Goal: Task Accomplishment & Management: Use online tool/utility

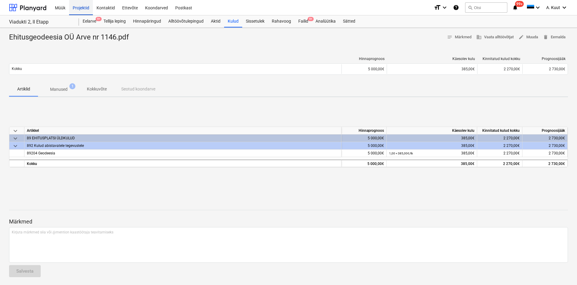
click at [80, 7] on div "Projektid" at bounding box center [81, 7] width 24 height 15
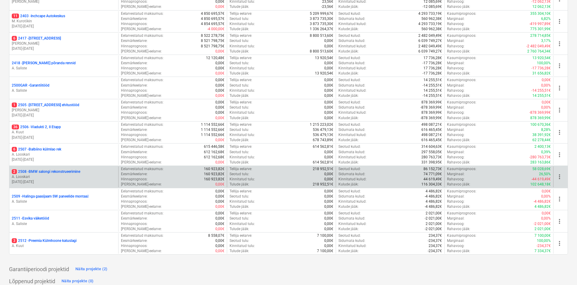
scroll to position [194, 0]
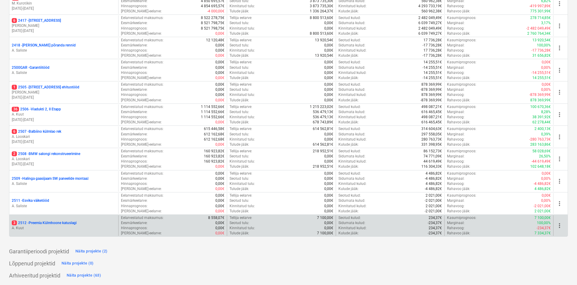
click at [50, 224] on p "3 2512 - Preemia Külmhoone katuslagi" at bounding box center [44, 223] width 65 height 5
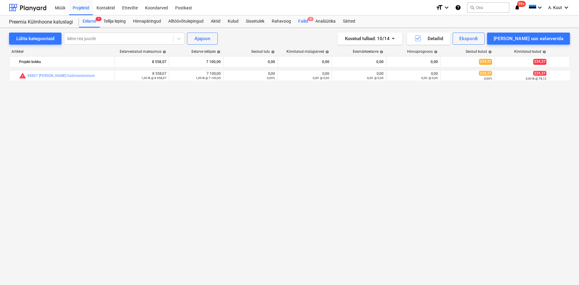
click at [303, 18] on div "Failid 3" at bounding box center [303, 21] width 17 height 12
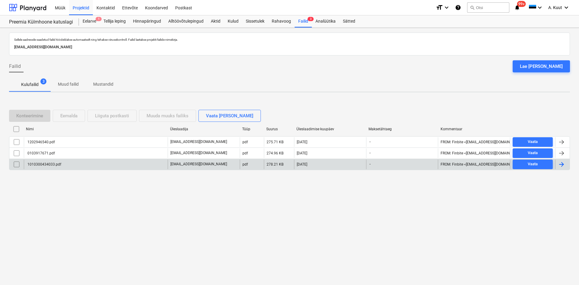
click at [59, 165] on div "1010300434033.pdf" at bounding box center [44, 164] width 35 height 4
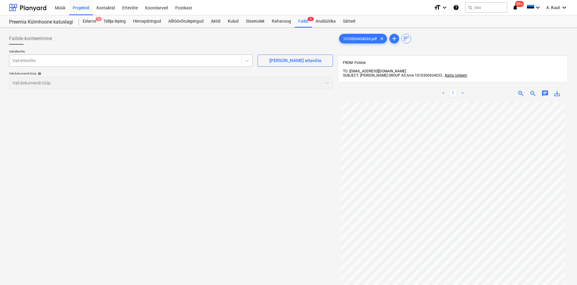
click at [65, 61] on div at bounding box center [125, 61] width 226 height 6
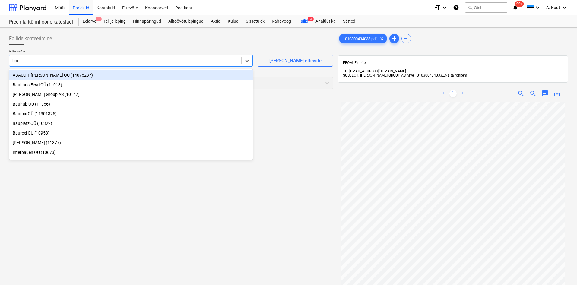
type input "bauh"
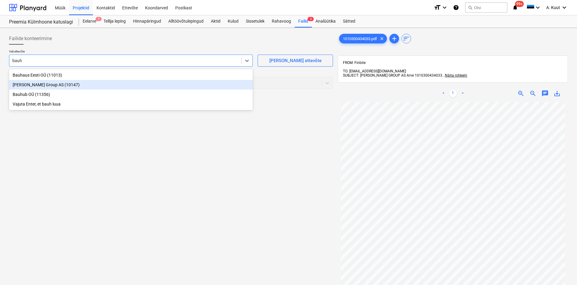
click at [30, 86] on div "[PERSON_NAME] Group AS (10147)" at bounding box center [131, 85] width 244 height 10
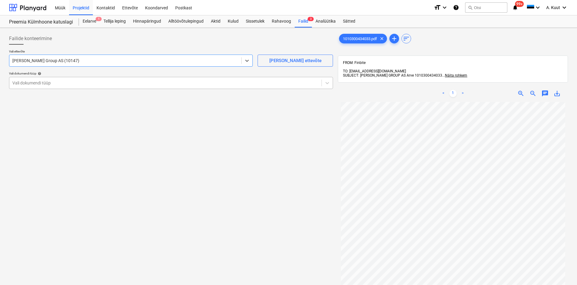
click at [34, 82] on div at bounding box center [165, 83] width 306 height 6
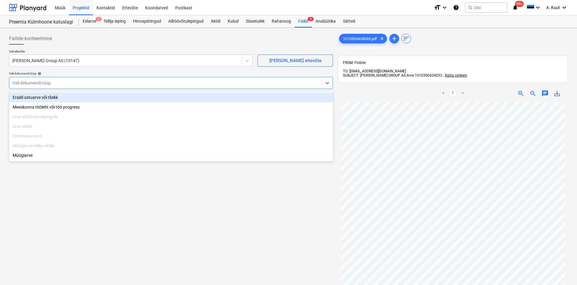
click at [33, 97] on div "Eraldi ostuarve või tšekk" at bounding box center [171, 98] width 324 height 10
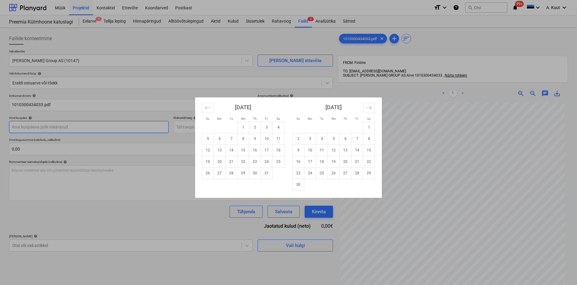
click at [31, 126] on body "Müük Projektid Kontaktid Ettevõte Koondarved Postkast format_size keyboard_arro…" at bounding box center [288, 142] width 577 height 285
click at [210, 108] on icon "Move backward to switch to the previous month." at bounding box center [207, 107] width 5 height 3
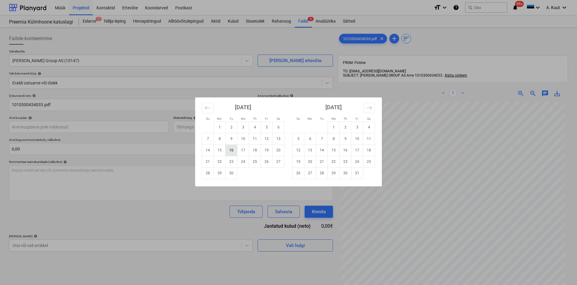
click at [234, 151] on td "16" at bounding box center [232, 150] width 12 height 11
type input "[DATE]"
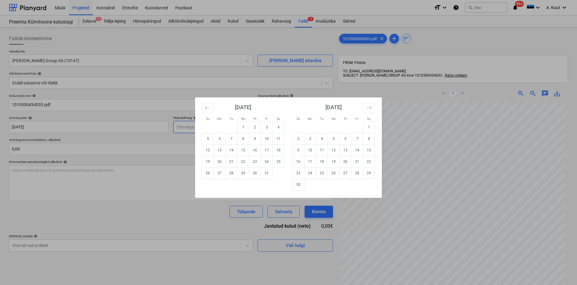
click at [199, 130] on body "Müük Projektid Kontaktid Ettevõte Koondarved Postkast format_size keyboard_arro…" at bounding box center [288, 142] width 577 height 285
click at [256, 151] on td "16" at bounding box center [255, 150] width 12 height 11
type input "[DATE]"
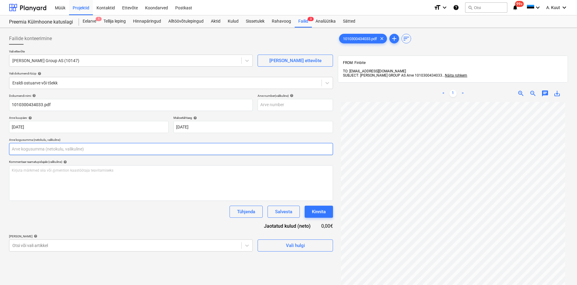
click at [39, 151] on input "text" at bounding box center [171, 149] width 324 height 12
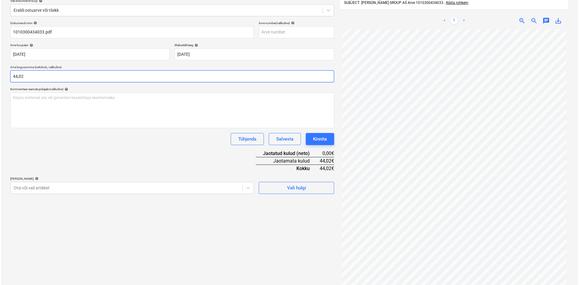
scroll to position [86, 0]
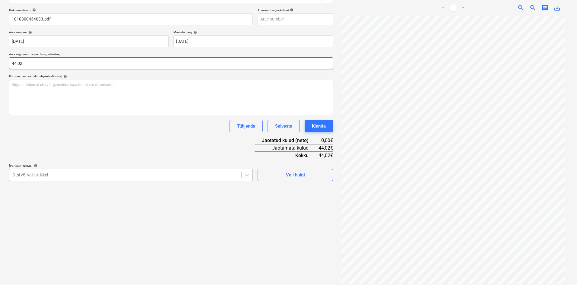
type input "44,02"
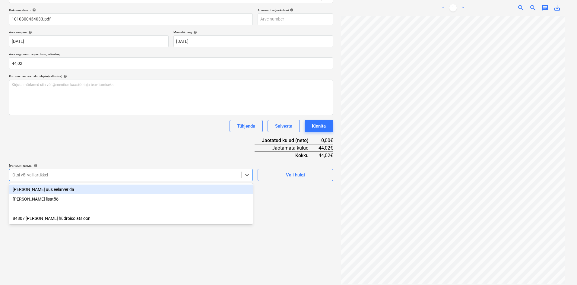
click at [56, 175] on div at bounding box center [125, 175] width 226 height 6
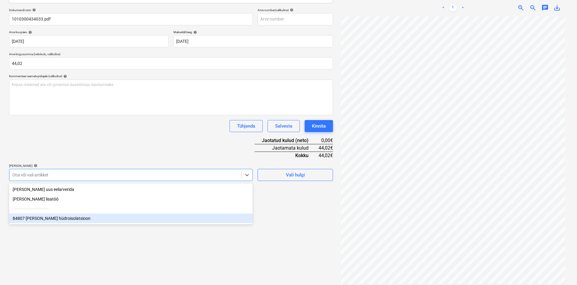
drag, startPoint x: 49, startPoint y: 218, endPoint x: 85, endPoint y: 170, distance: 60.6
click at [49, 218] on div "84807 [PERSON_NAME] hüdroisolatsioon" at bounding box center [131, 219] width 244 height 10
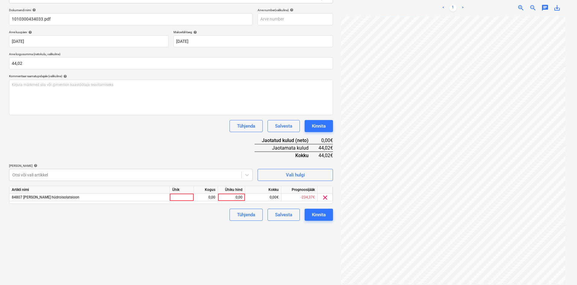
click at [124, 132] on div "Tühjenda Salvesta Kinnita" at bounding box center [171, 126] width 324 height 12
click at [241, 198] on div "0,00" at bounding box center [232, 198] width 22 height 8
type input "44,02"
click at [217, 273] on div "Failide konteerimine Vali ettevõte [PERSON_NAME] Group AS (10147) [PERSON_NAME]…" at bounding box center [171, 115] width 329 height 342
click at [322, 216] on div "Kinnita" at bounding box center [319, 215] width 14 height 8
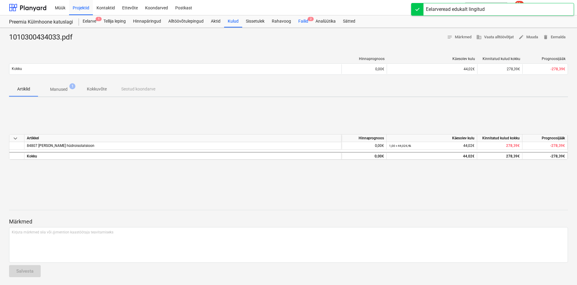
click at [304, 21] on div "Failid 2" at bounding box center [303, 21] width 17 height 12
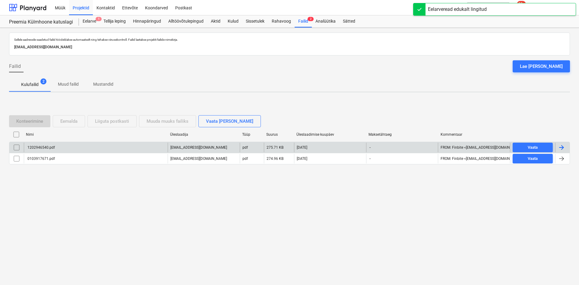
click at [47, 147] on div "1202946540.pdf" at bounding box center [41, 147] width 28 height 4
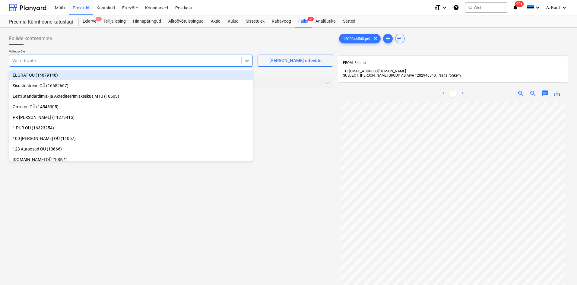
click at [22, 60] on div at bounding box center [125, 61] width 226 height 6
type input "bau"
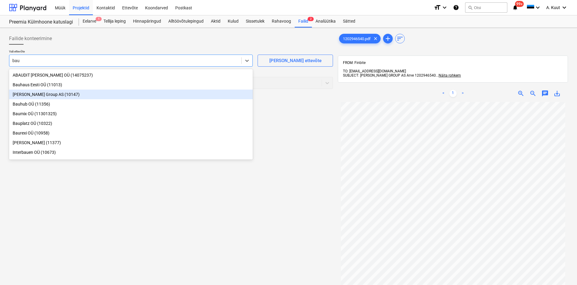
click at [20, 95] on div "[PERSON_NAME] Group AS (10147)" at bounding box center [131, 95] width 244 height 10
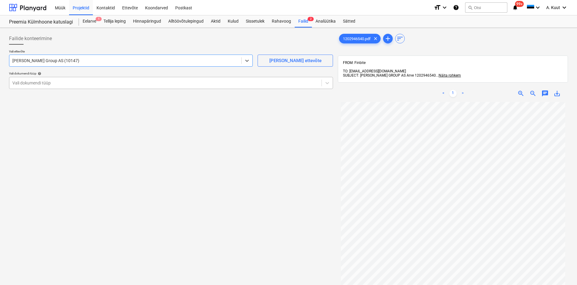
click at [28, 83] on div at bounding box center [165, 83] width 306 height 6
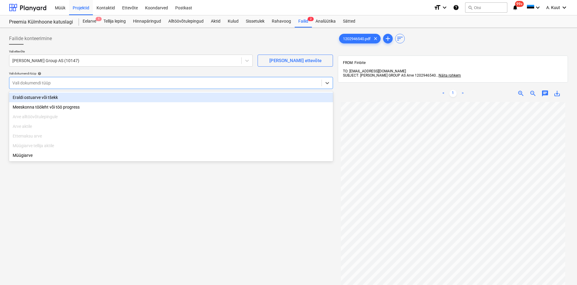
click at [27, 97] on div "Eraldi ostuarve või tšekk" at bounding box center [171, 98] width 324 height 10
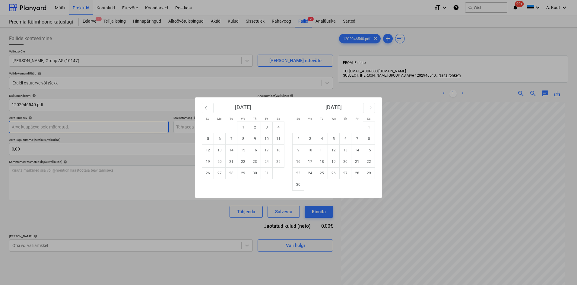
click at [26, 128] on body "Müük Projektid Kontaktid Ettevõte Koondarved Postkast format_size keyboard_arro…" at bounding box center [288, 142] width 577 height 285
click at [209, 107] on icon "Move backward to switch to the previous month." at bounding box center [208, 108] width 6 height 6
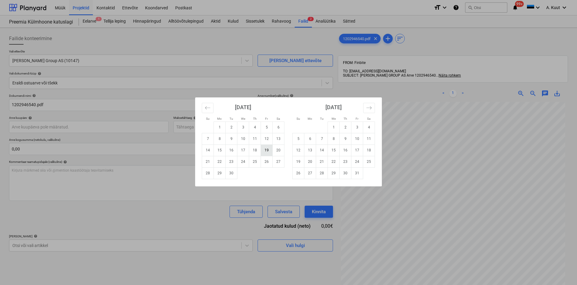
click at [266, 149] on td "19" at bounding box center [267, 150] width 12 height 11
type input "[DATE]"
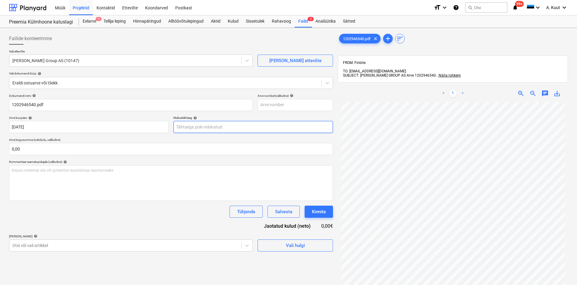
click at [182, 126] on body "Müük Projektid Kontaktid Ettevõte Koondarved Postkast format_size keyboard_arro…" at bounding box center [288, 142] width 577 height 285
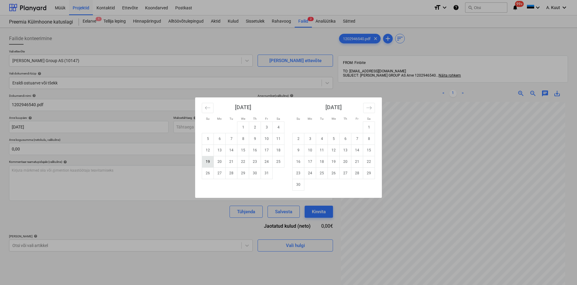
click at [211, 163] on td "19" at bounding box center [208, 161] width 12 height 11
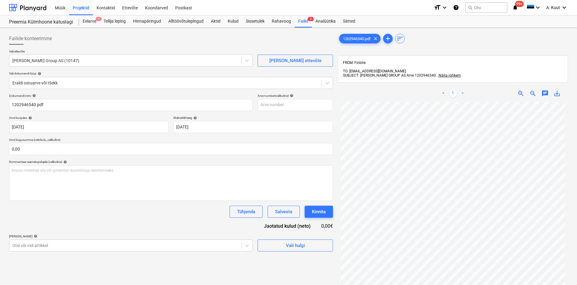
type input "[DATE]"
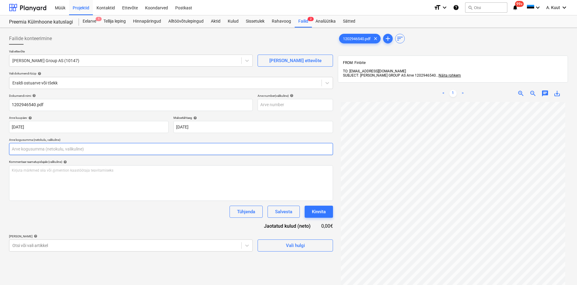
click at [22, 149] on input "text" at bounding box center [171, 149] width 324 height 12
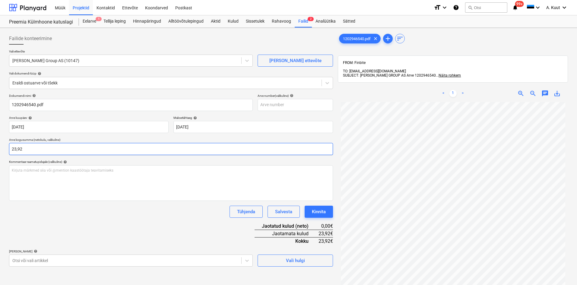
type input "23,92"
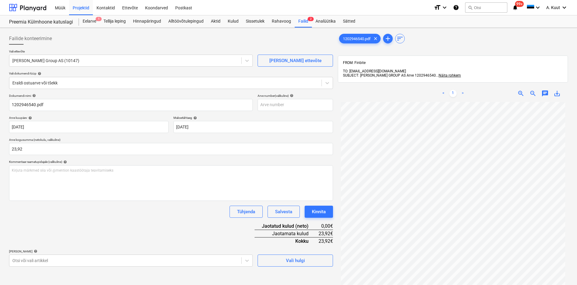
click at [51, 229] on div "Dokumendi nimi help 1202946540.pdf Arve number (valikuline) help Arve kuupäev h…" at bounding box center [171, 180] width 324 height 173
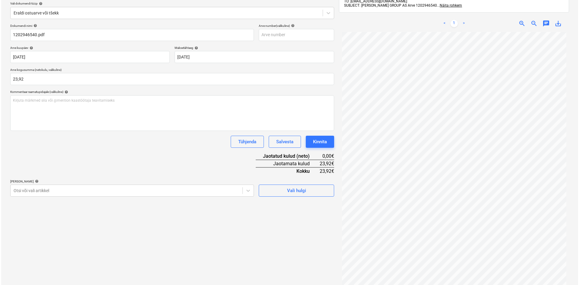
scroll to position [86, 0]
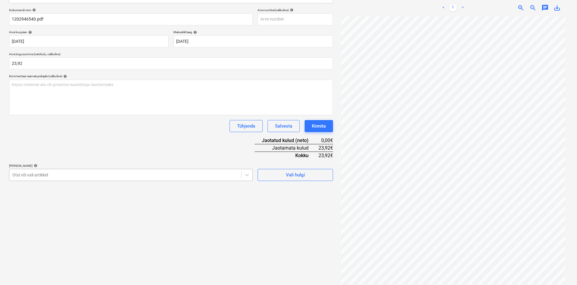
click at [40, 175] on div at bounding box center [125, 175] width 226 height 6
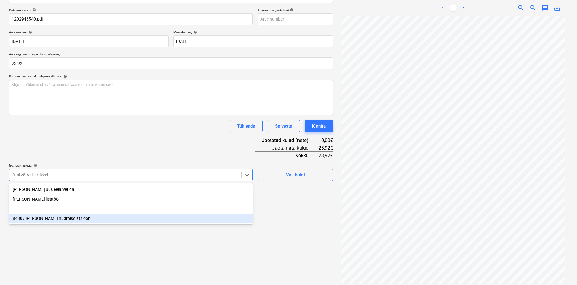
click at [35, 220] on div "84807 [PERSON_NAME] hüdroisolatsioon" at bounding box center [131, 219] width 244 height 10
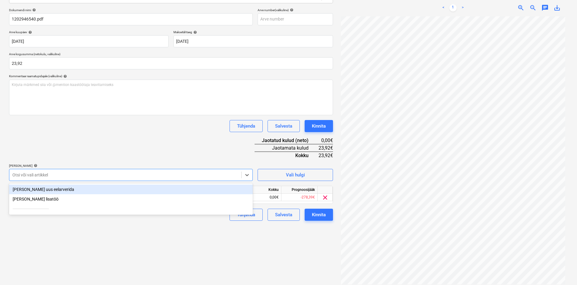
click at [77, 159] on div "Dokumendi nimi help 1202946540.pdf Arve number (valikuline) help Arve kuupäev h…" at bounding box center [171, 114] width 324 height 213
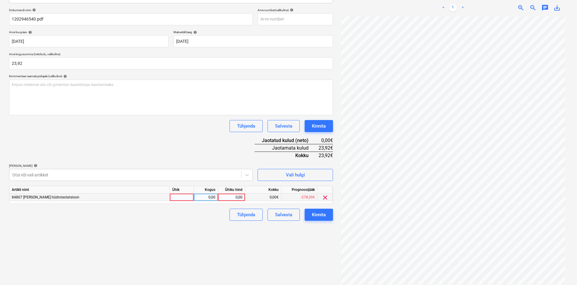
click at [239, 198] on div "0,00" at bounding box center [232, 198] width 22 height 8
type input "23,92"
click at [205, 237] on div "Failide konteerimine Vali ettevõte [PERSON_NAME] Group AS (10147) [PERSON_NAME]…" at bounding box center [171, 115] width 329 height 342
click at [322, 216] on div "Kinnita" at bounding box center [319, 215] width 14 height 8
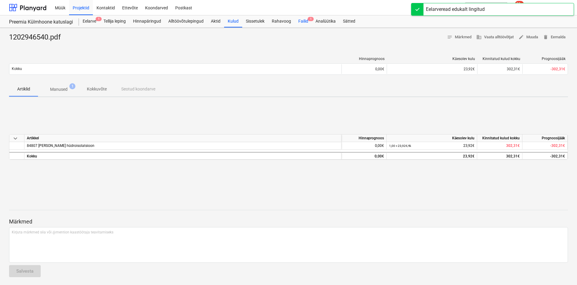
click at [304, 21] on div "Failid 1" at bounding box center [303, 21] width 17 height 12
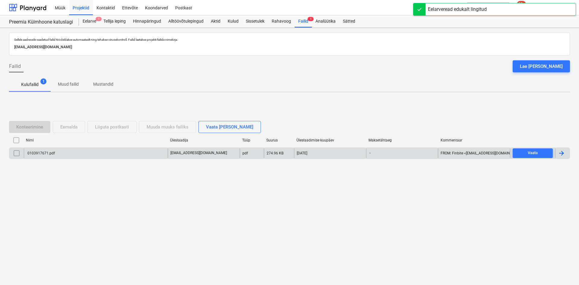
click at [50, 152] on div "0103917671.pdf" at bounding box center [41, 153] width 28 height 4
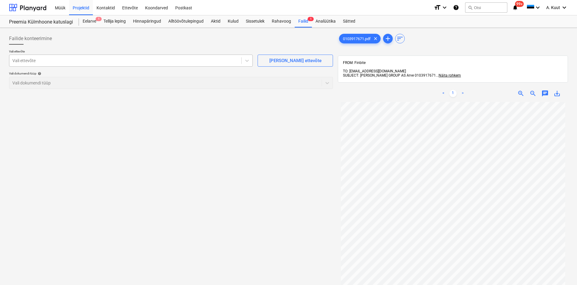
click at [33, 59] on div at bounding box center [125, 61] width 226 height 6
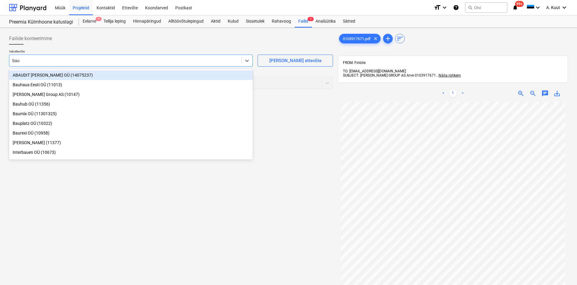
type input "bauh"
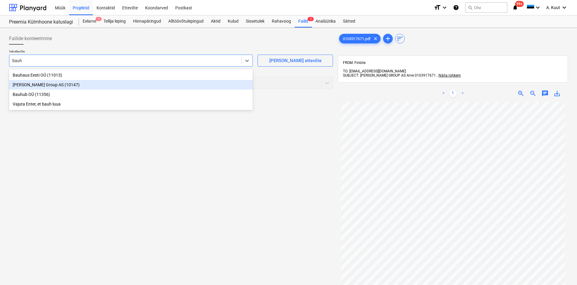
click at [25, 84] on div "[PERSON_NAME] Group AS (10147)" at bounding box center [131, 85] width 244 height 10
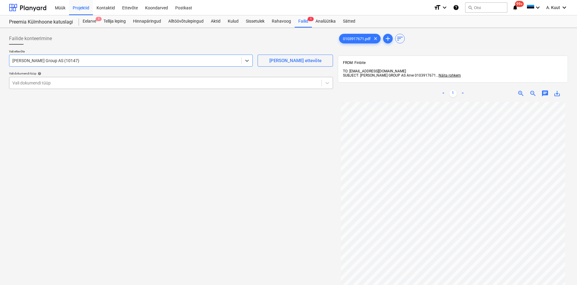
click at [25, 85] on div at bounding box center [165, 83] width 306 height 6
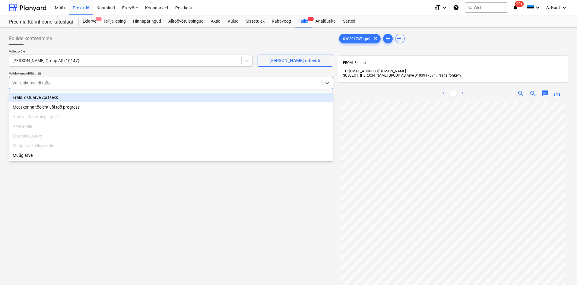
click at [23, 97] on div "Eraldi ostuarve või tšekk" at bounding box center [171, 98] width 324 height 10
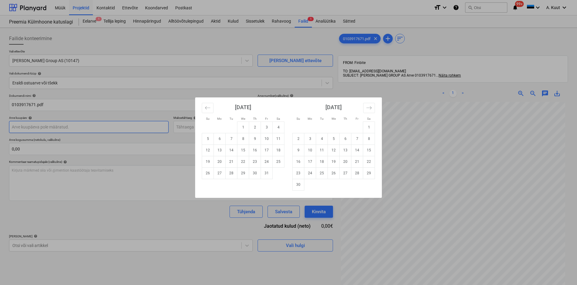
click at [18, 129] on body "Müük Projektid Kontaktid Ettevõte Koondarved Postkast format_size keyboard_arro…" at bounding box center [288, 142] width 577 height 285
click at [208, 110] on icon "Move backward to switch to the previous month." at bounding box center [208, 108] width 6 height 6
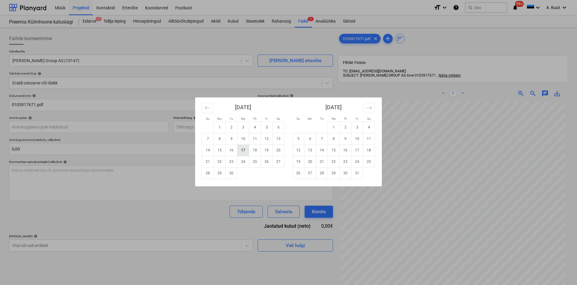
click at [245, 151] on td "17" at bounding box center [243, 150] width 12 height 11
type input "[DATE]"
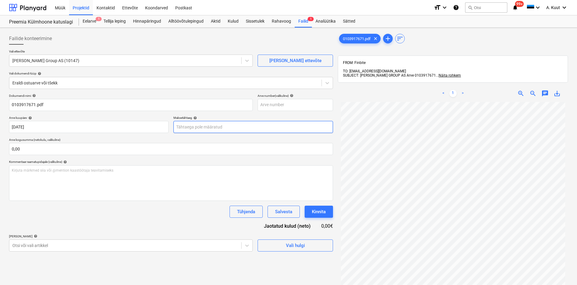
click at [193, 129] on body "Müük Projektid Kontaktid Ettevõte Koondarved Postkast format_size keyboard_arro…" at bounding box center [288, 142] width 577 height 285
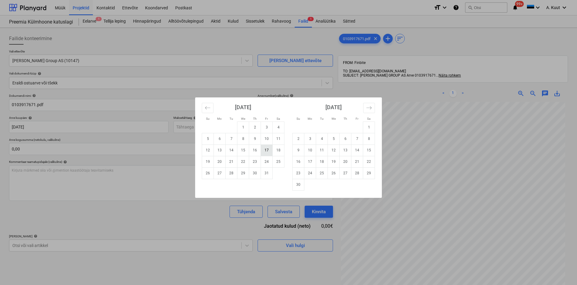
click at [264, 151] on td "17" at bounding box center [267, 150] width 12 height 11
type input "[DATE]"
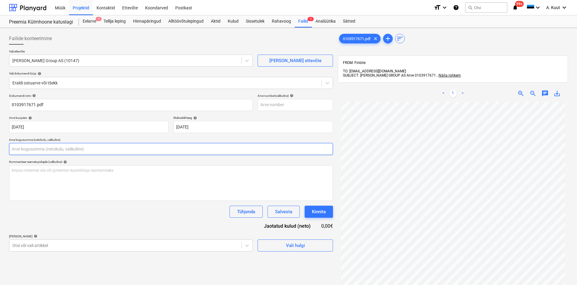
click at [20, 150] on input "text" at bounding box center [171, 149] width 324 height 12
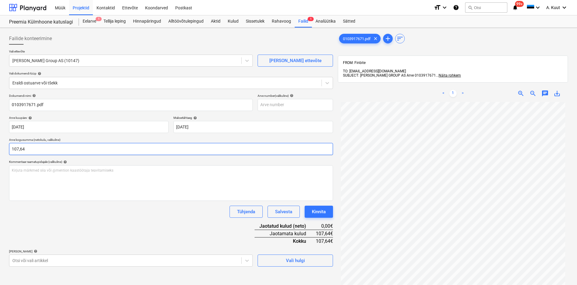
type input "107,64"
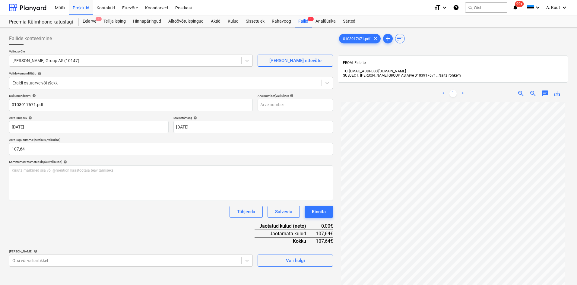
click at [97, 220] on div "Dokumendi nimi help 0103917671.pdf Arve number (valikuline) help Arve kuupäev h…" at bounding box center [171, 180] width 324 height 173
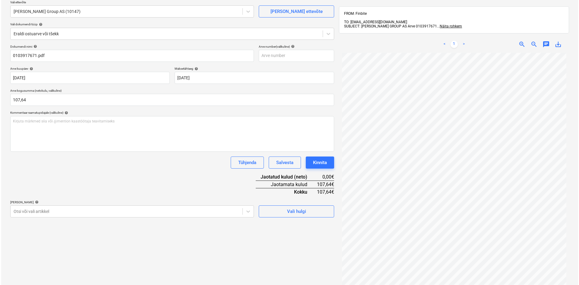
scroll to position [60, 0]
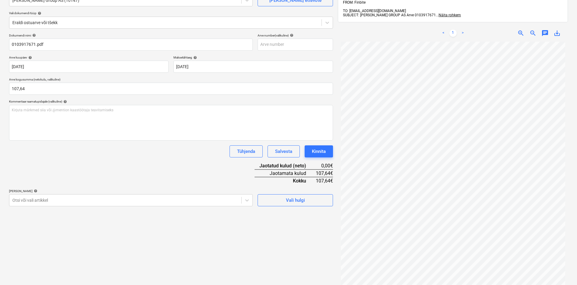
click at [182, 236] on div "Failide konteerimine Vali ettevõte [PERSON_NAME] Group AS (10147) [PERSON_NAME]…" at bounding box center [171, 141] width 329 height 342
click at [246, 199] on icon at bounding box center [247, 200] width 6 height 6
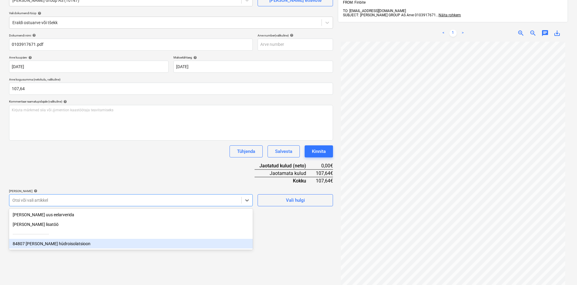
click at [53, 241] on div "84807 [PERSON_NAME] hüdroisolatsioon" at bounding box center [131, 244] width 244 height 10
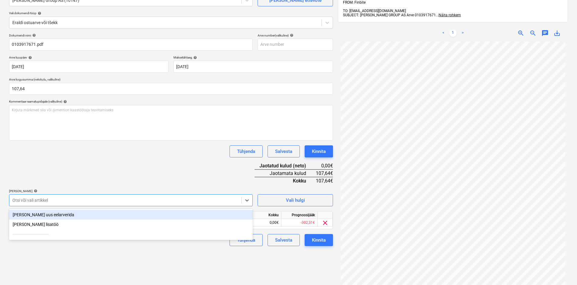
click at [103, 171] on div "Dokumendi nimi help 0103917671.pdf Arve number (valikuline) help Arve kuupäev h…" at bounding box center [171, 139] width 324 height 213
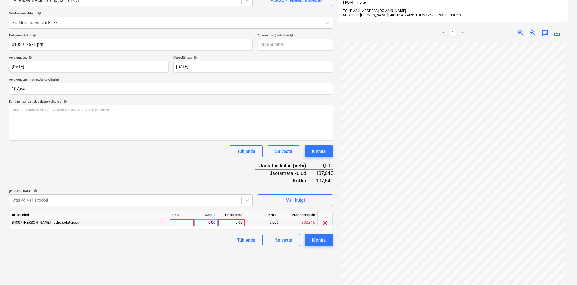
click at [241, 221] on div "0,00" at bounding box center [232, 223] width 22 height 8
type input "107,64"
click at [219, 241] on div "Tühjenda Salvesta Kinnita" at bounding box center [171, 240] width 324 height 12
click at [326, 240] on button "Kinnita" at bounding box center [319, 240] width 28 height 12
